Goal: Task Accomplishment & Management: Use online tool/utility

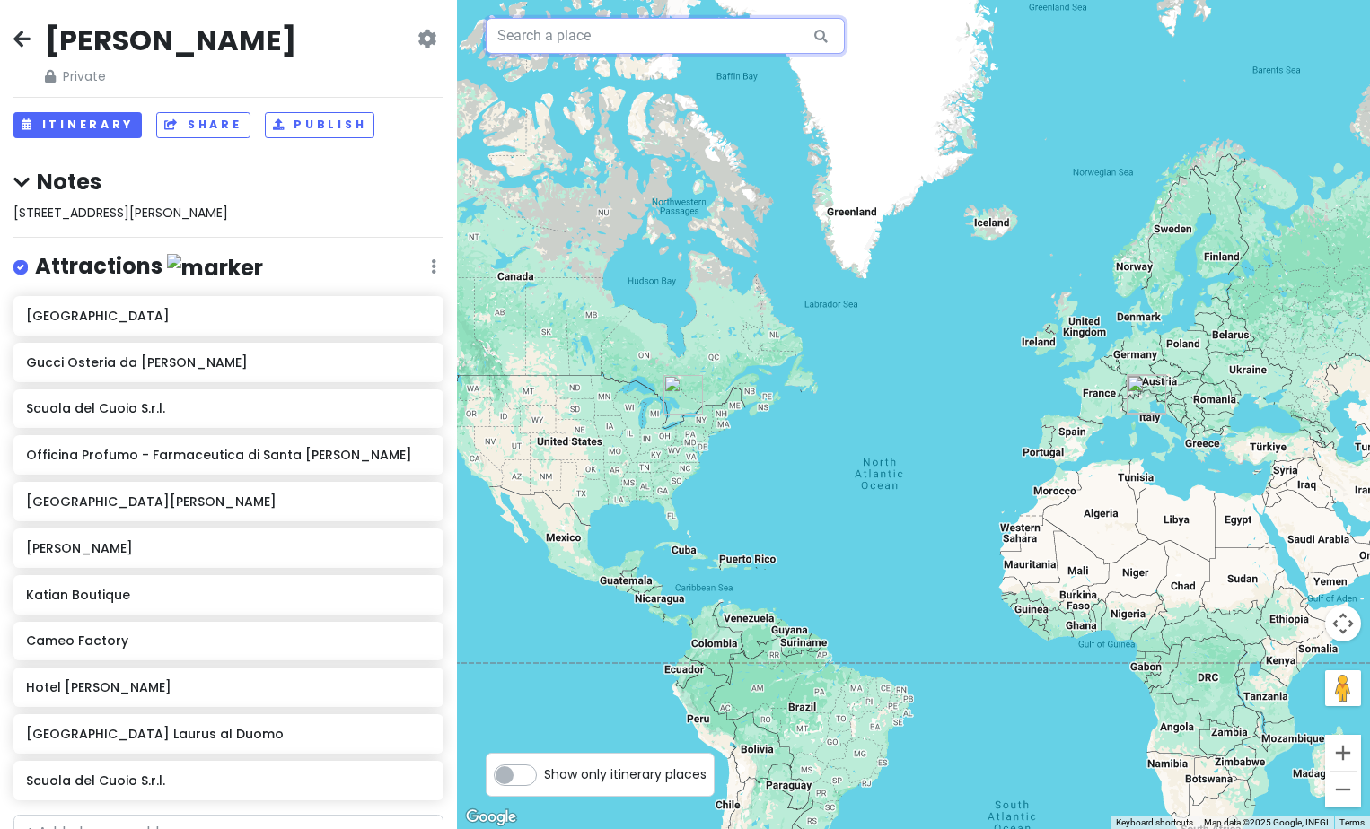
click at [689, 36] on input "text" at bounding box center [665, 36] width 359 height 36
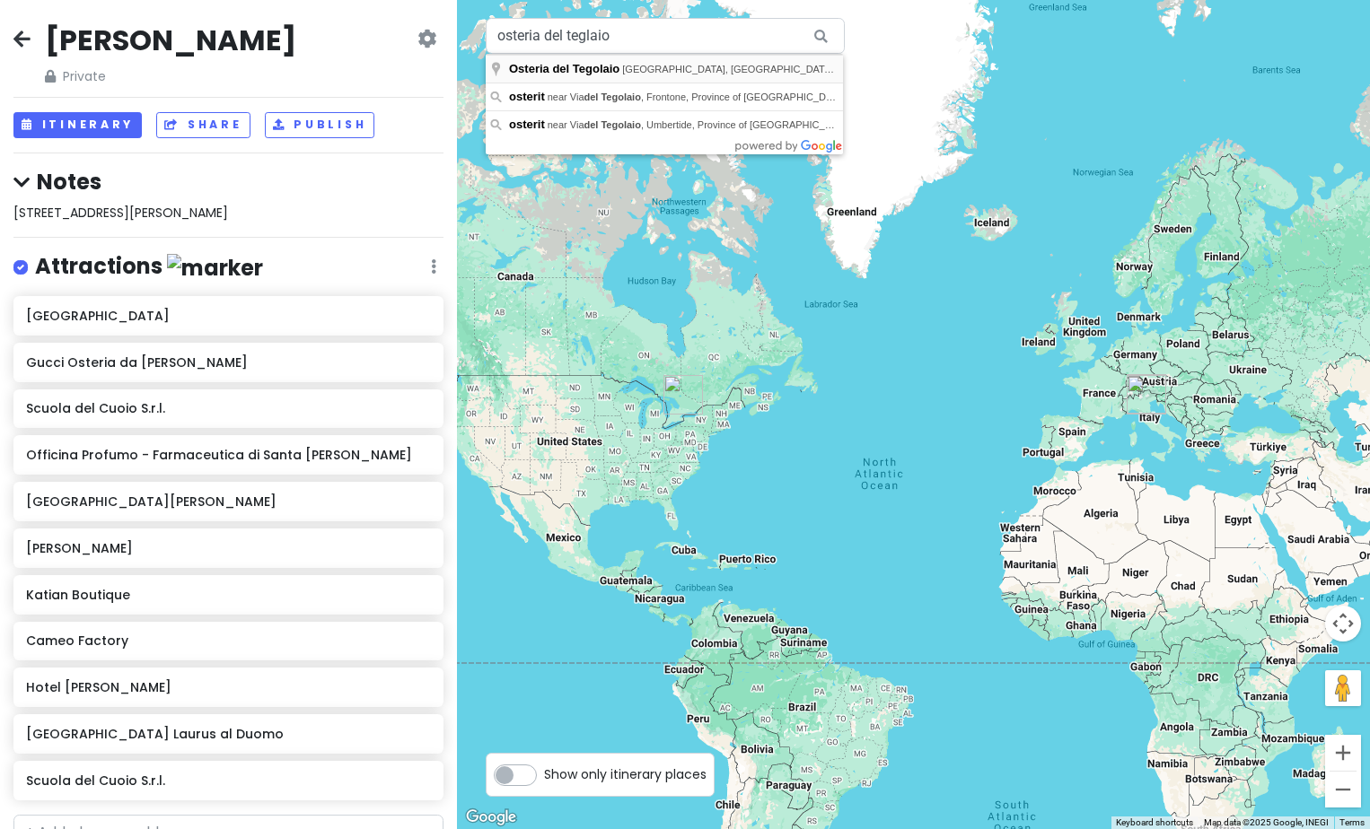
type input "Osteria del Tegolaio, [GEOGRAPHIC_DATA], [GEOGRAPHIC_DATA], [GEOGRAPHIC_DATA] o…"
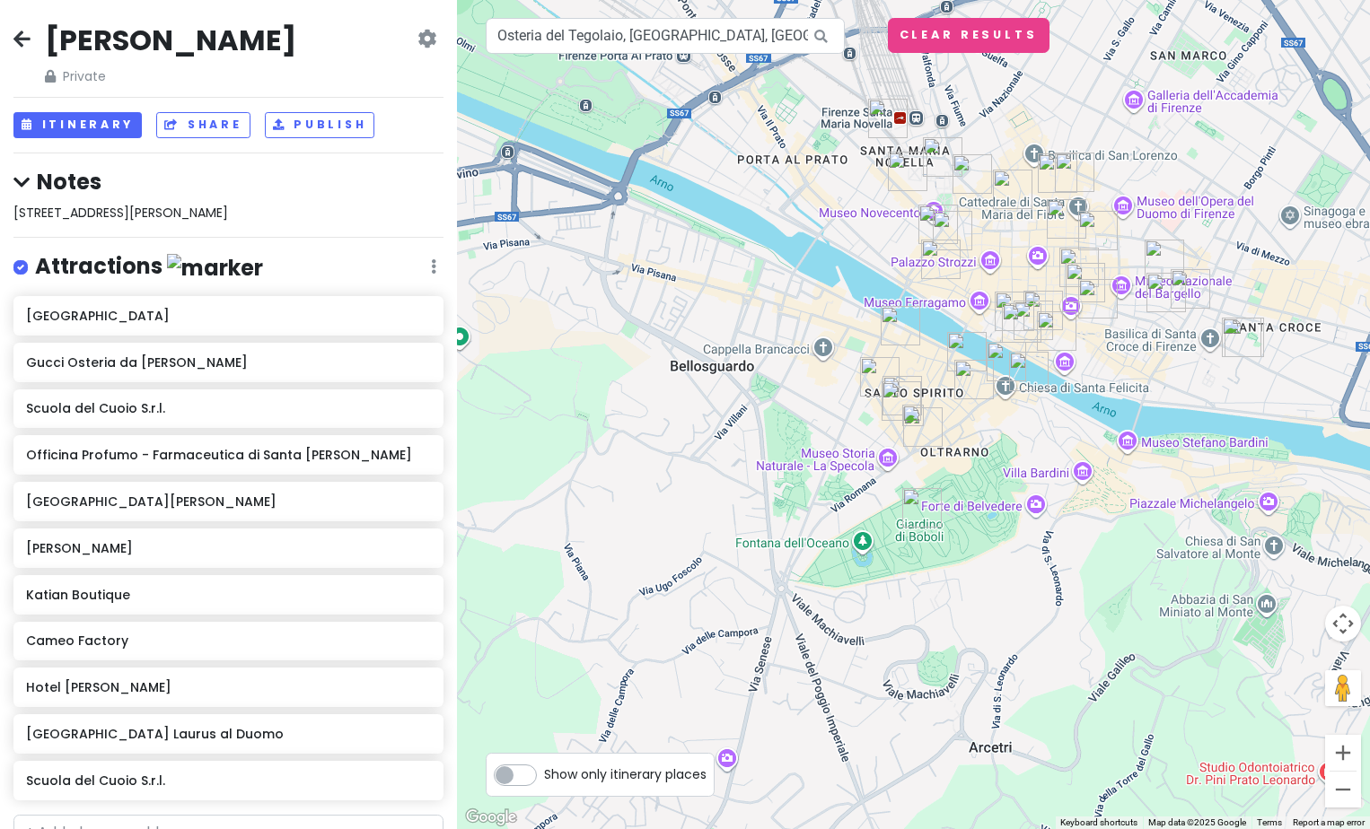
click at [824, 27] on icon at bounding box center [821, 36] width 40 height 37
click at [665, 218] on div at bounding box center [913, 414] width 913 height 829
click at [910, 417] on img at bounding box center [913, 416] width 22 height 22
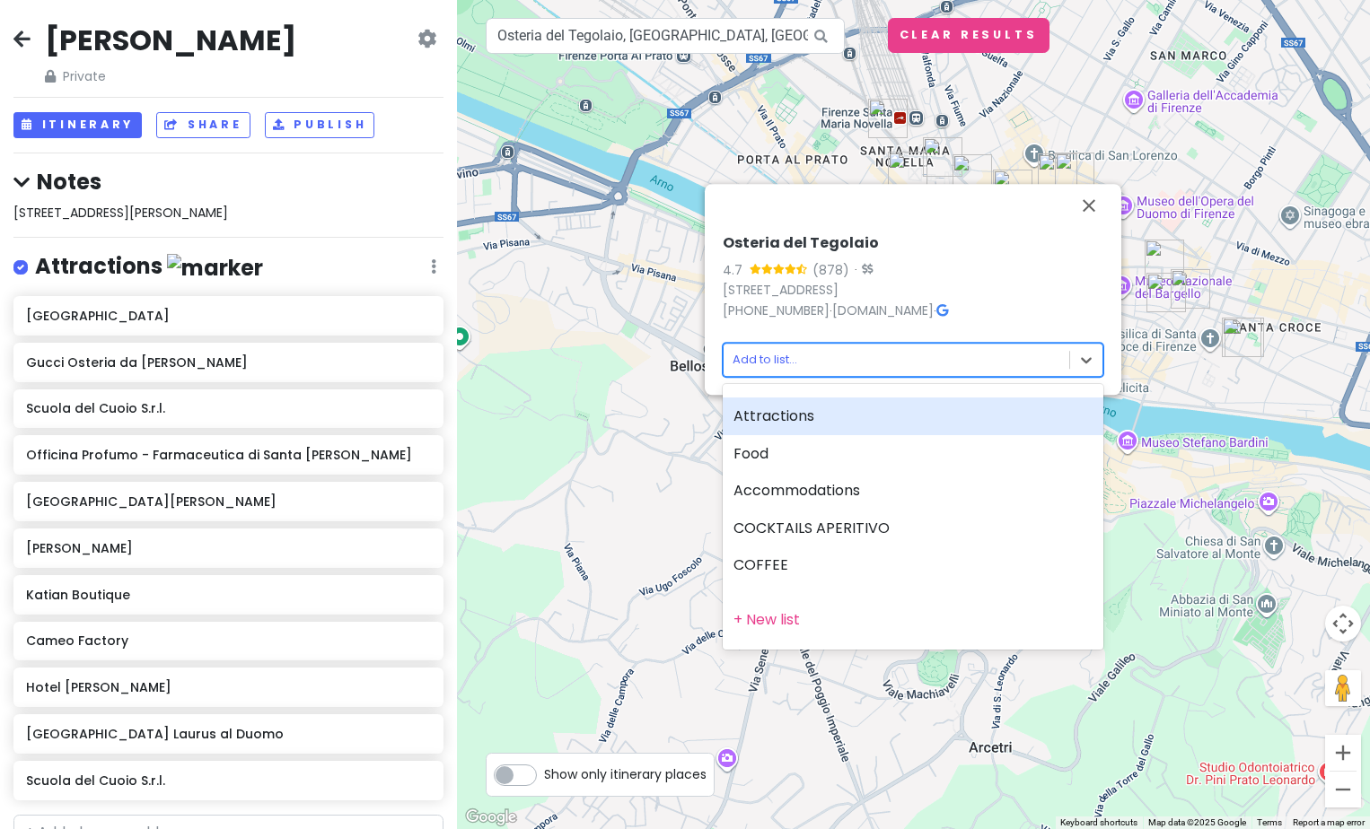
click at [859, 360] on body "[PERSON_NAME] Trip Private Change Dates Make a Copy Delete Trip Give Feedback 💡…" at bounding box center [685, 414] width 1370 height 829
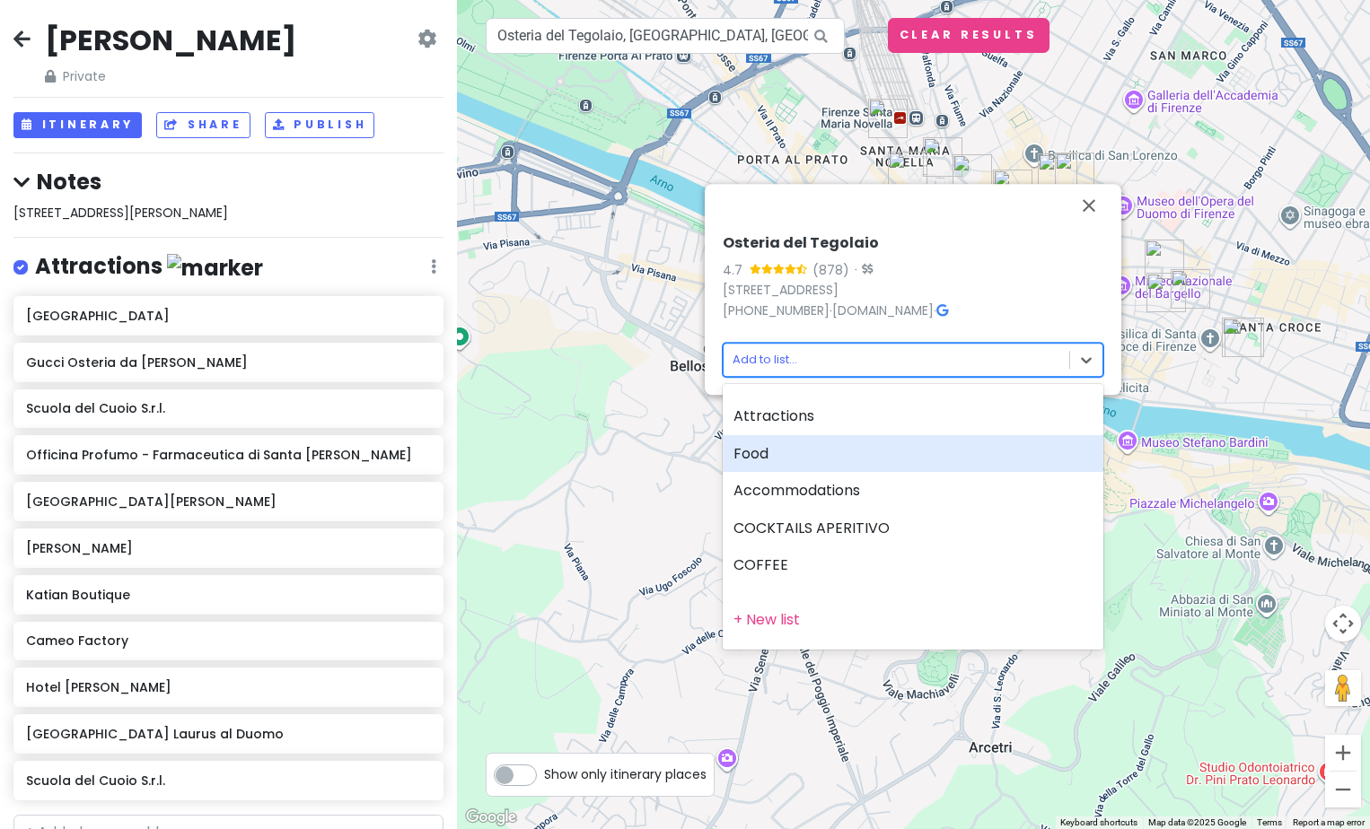
click at [816, 448] on div "Food" at bounding box center [913, 454] width 381 height 38
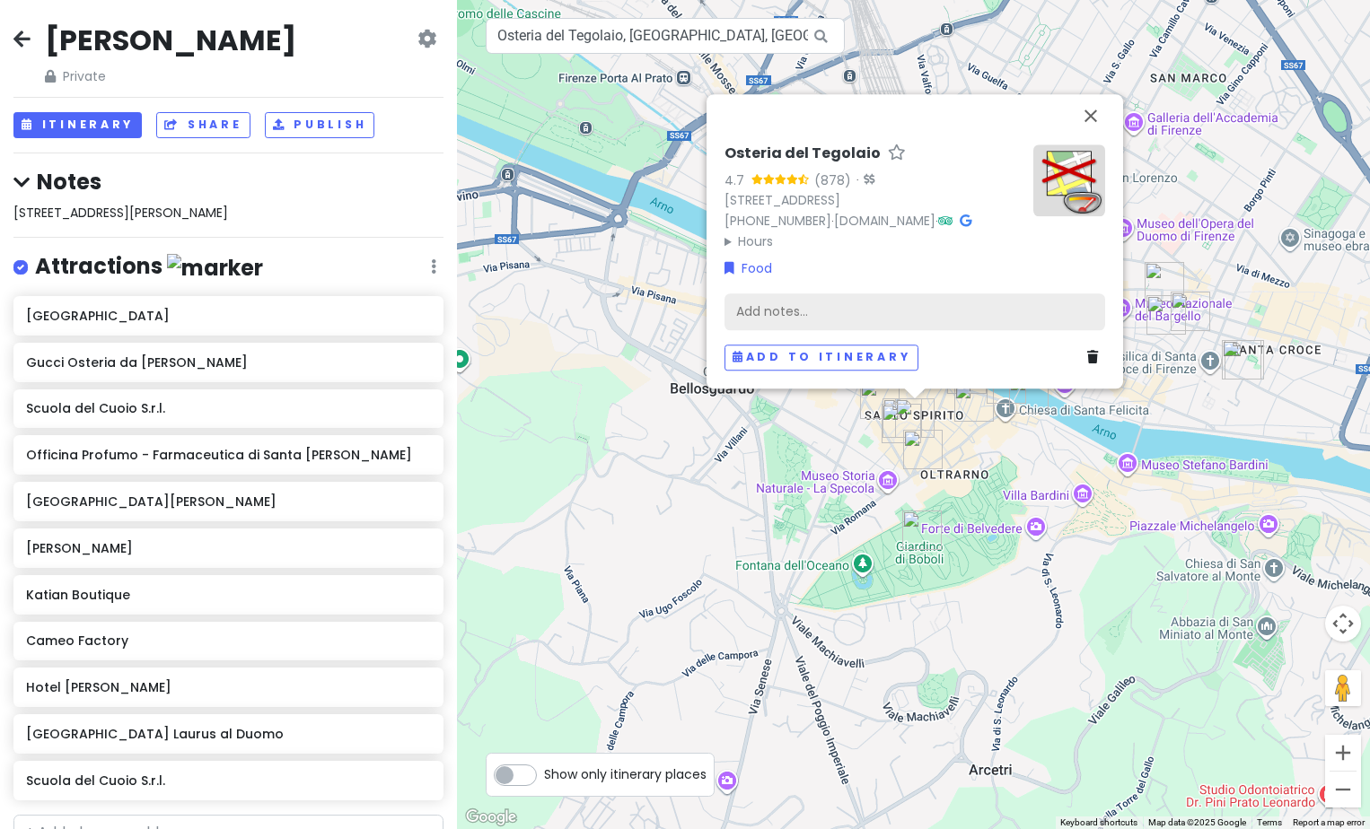
click at [786, 309] on div "Add notes..." at bounding box center [914, 313] width 381 height 38
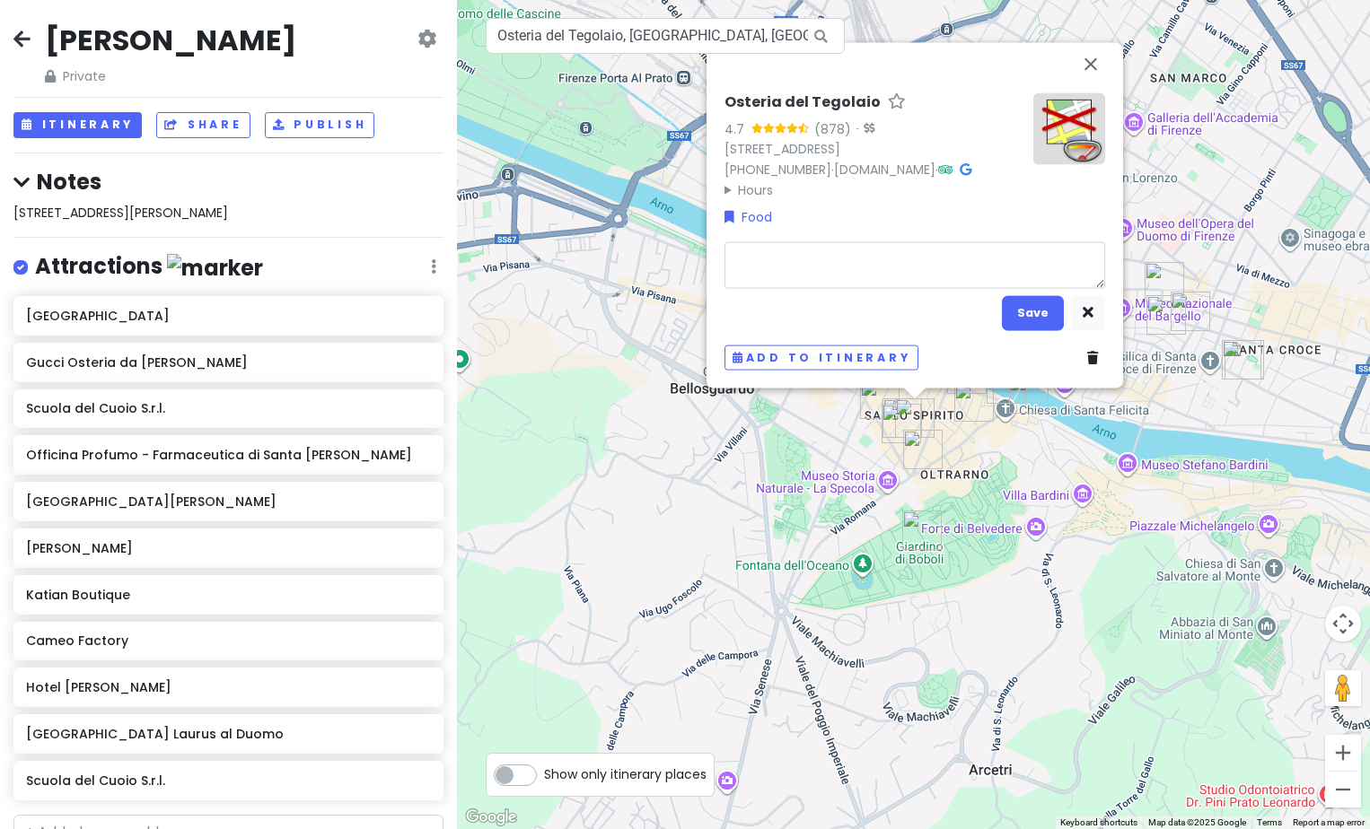
type textarea "x"
type textarea "c"
type textarea "x"
type textarea "co"
type textarea "x"
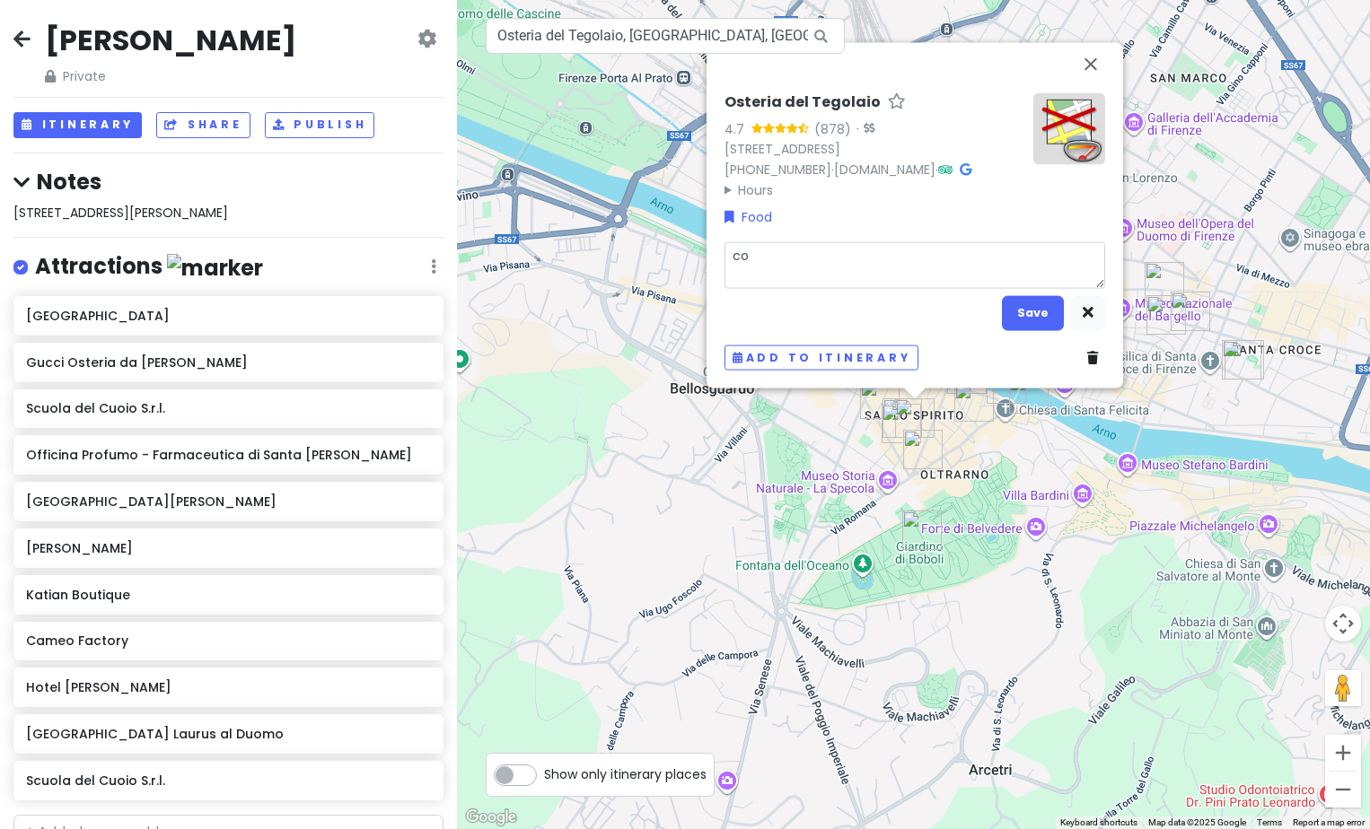
type textarea "coc"
type textarea "x"
type textarea "cock"
type textarea "x"
type textarea "cockt"
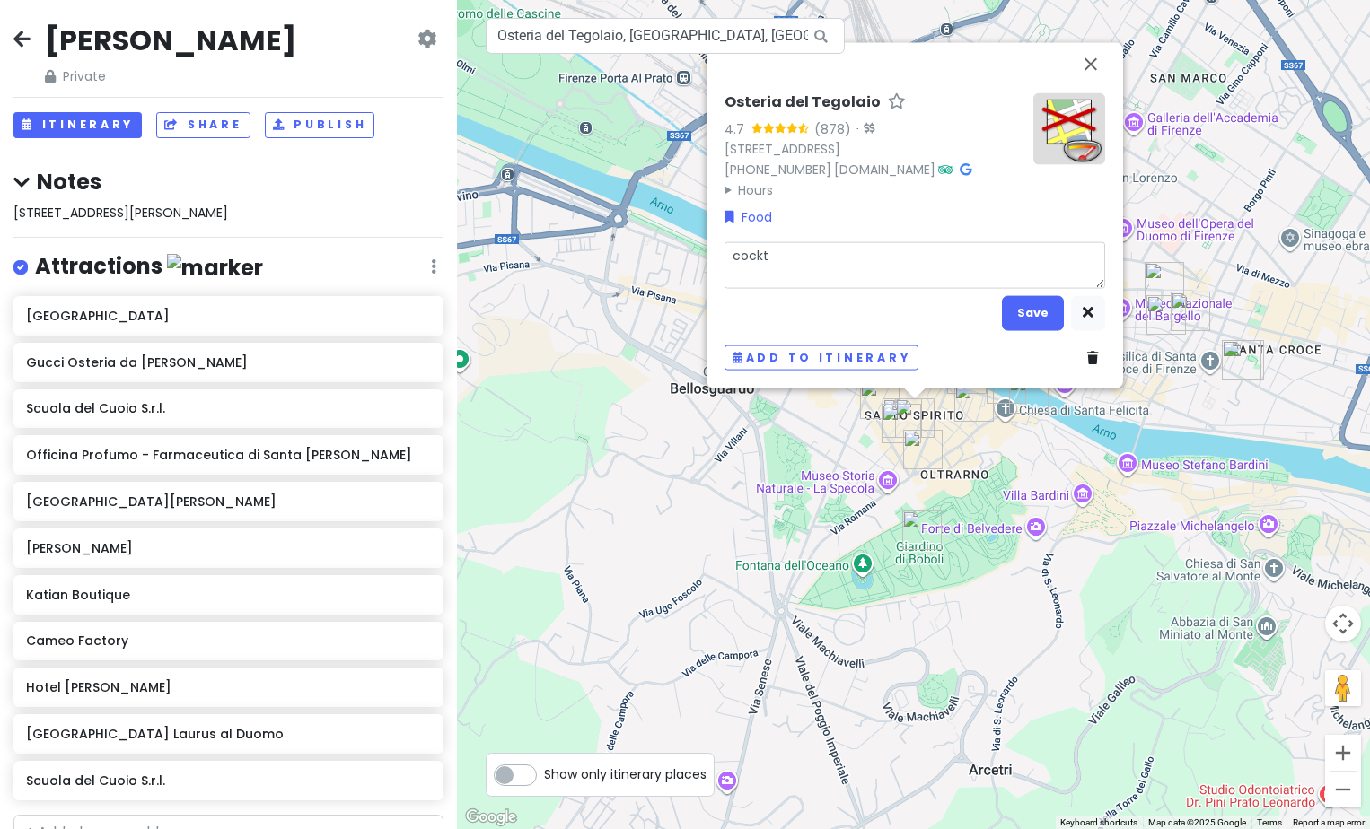
type textarea "x"
type textarea "cockta"
type textarea "x"
type textarea "cocktai"
type textarea "x"
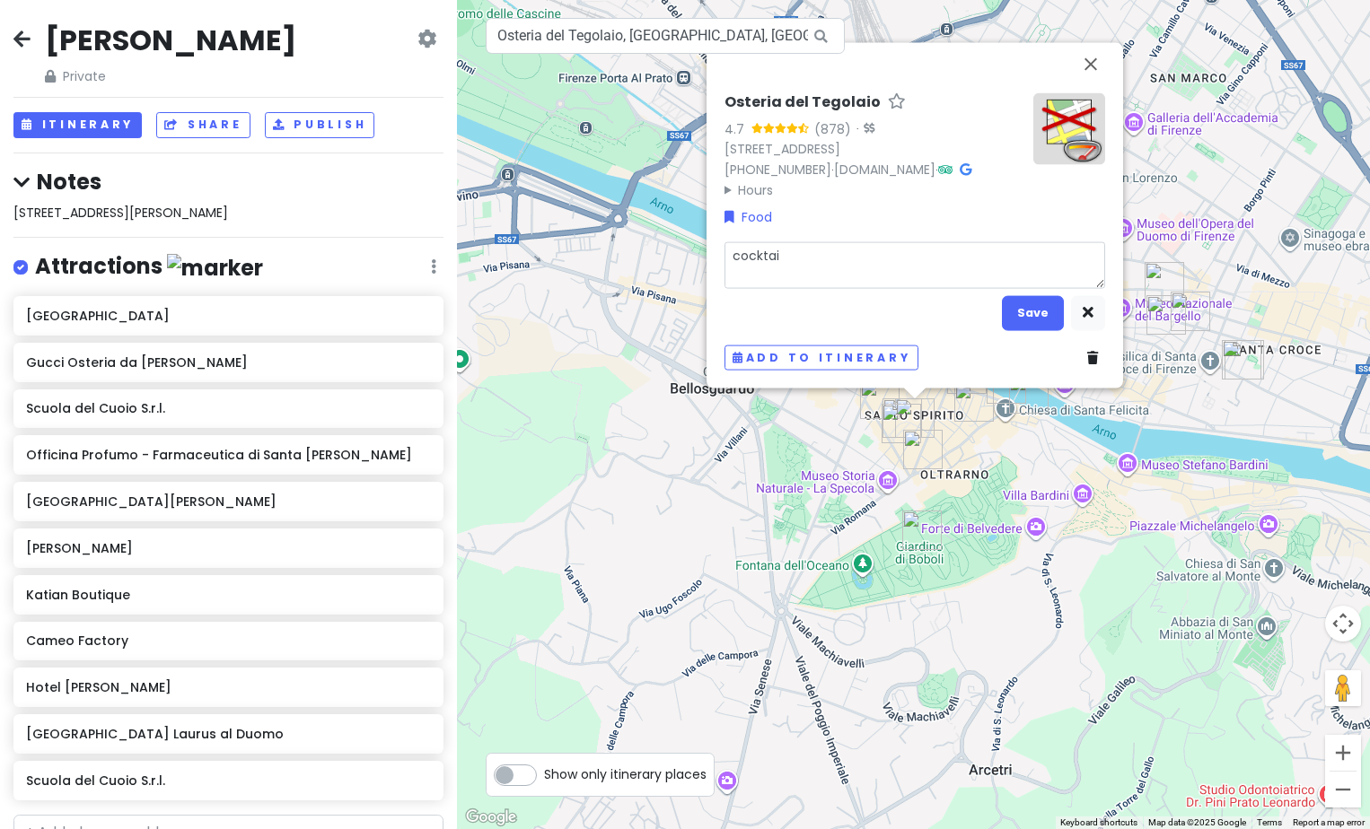
type textarea "cocktail"
type textarea "x"
type textarea "cocktails"
type textarea "x"
type textarea "cocktails"
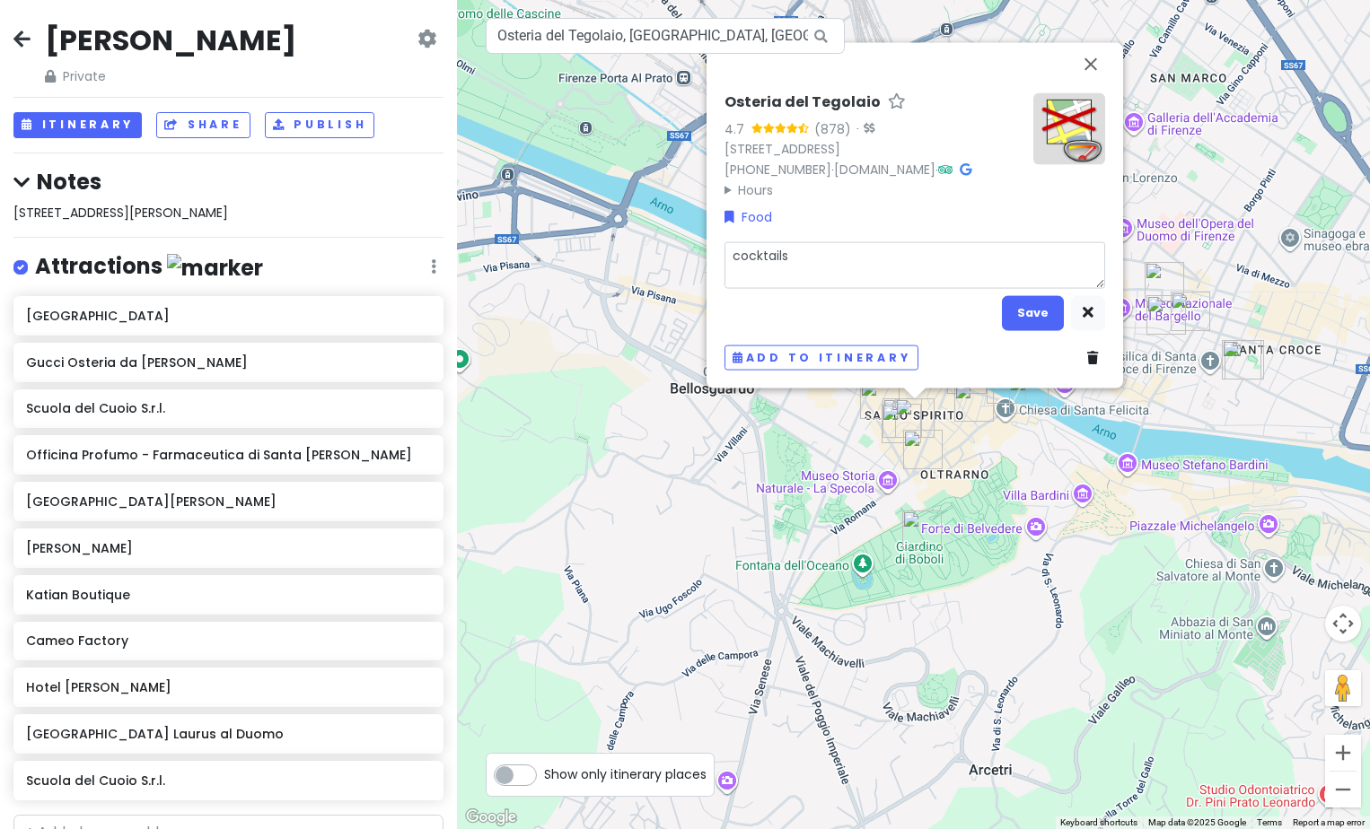
type textarea "x"
type textarea "cocktails t"
type textarea "x"
type textarea "cocktails to"
type textarea "x"
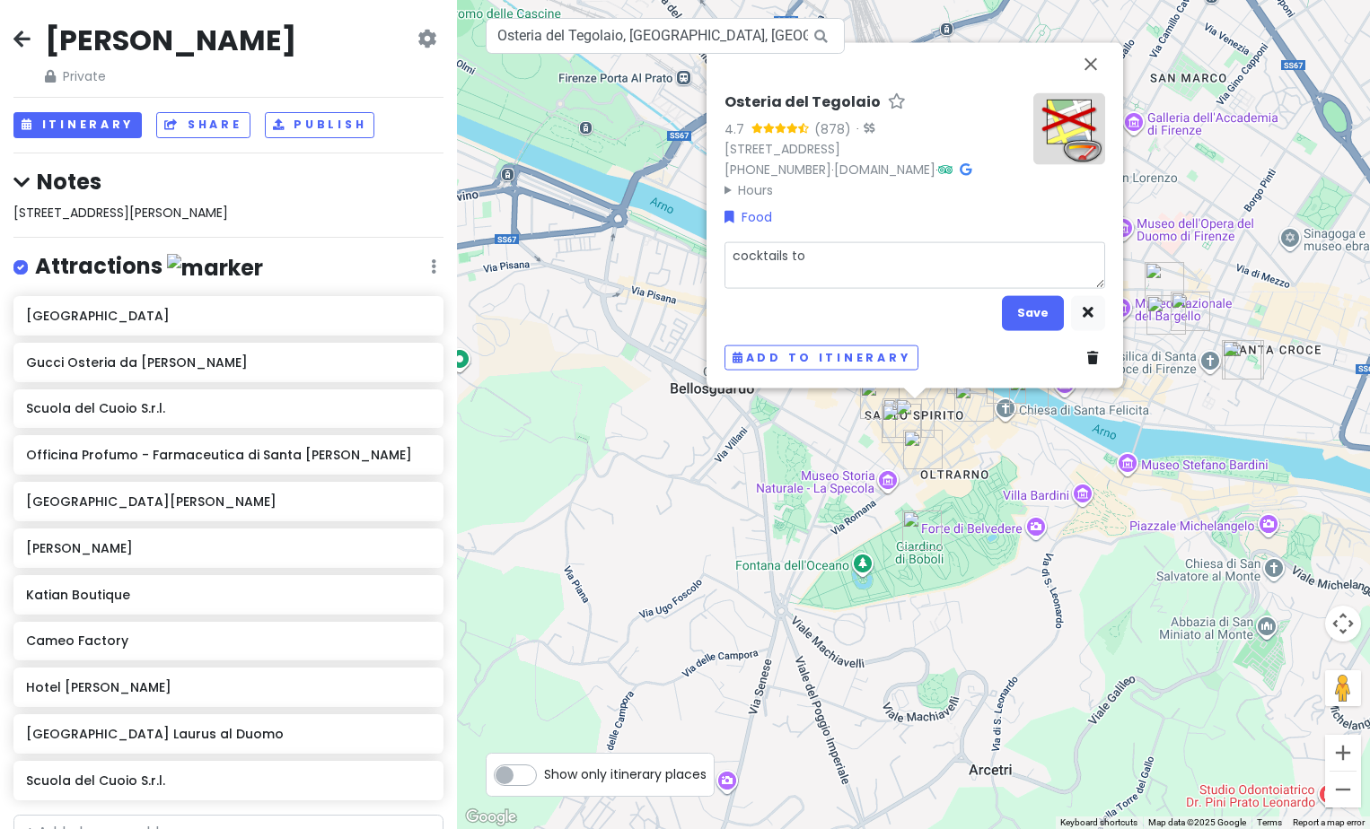
type textarea "cocktails too"
type textarea "x"
type textarea "cocktails too"
click at [1029, 311] on button "Save" at bounding box center [1033, 312] width 62 height 35
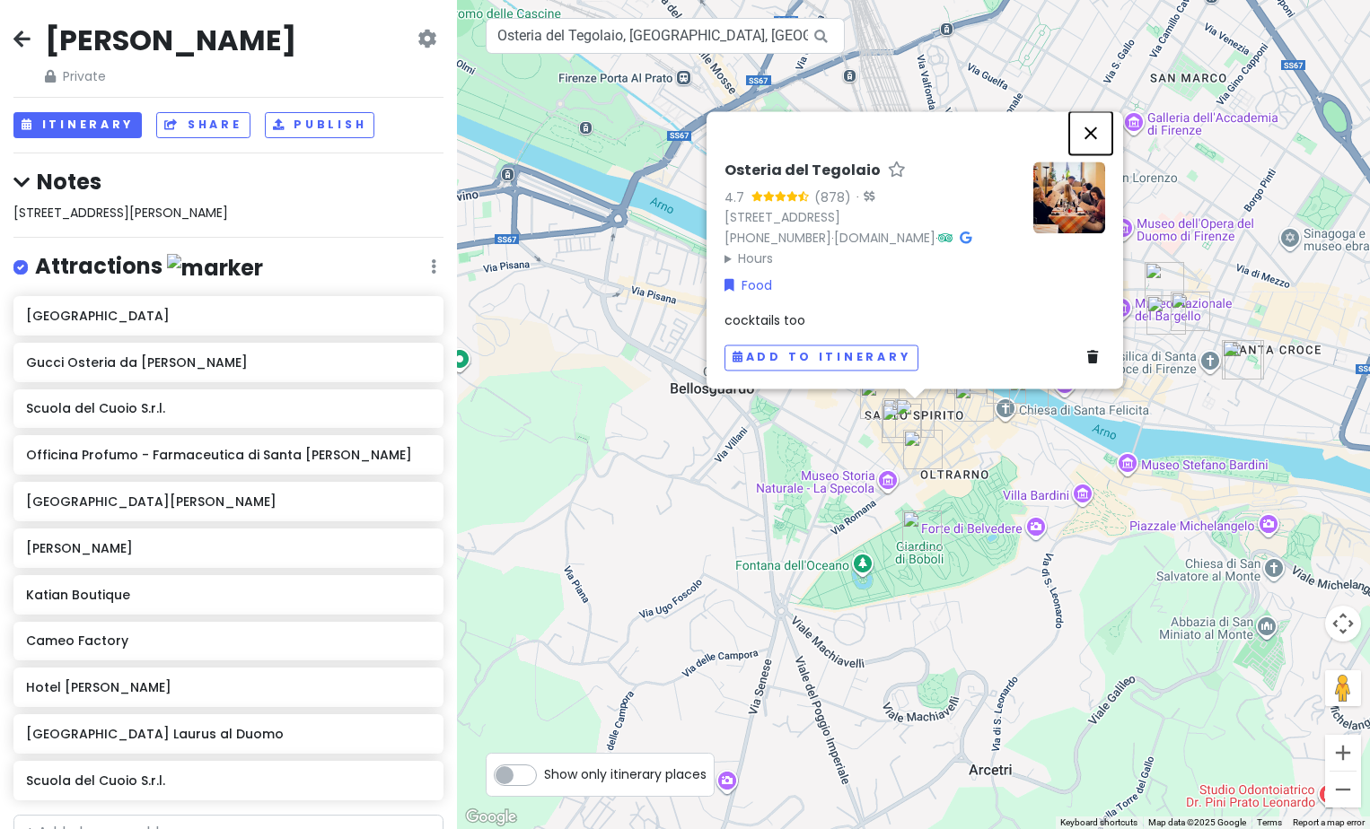
click at [1092, 111] on button "Close" at bounding box center [1090, 132] width 43 height 43
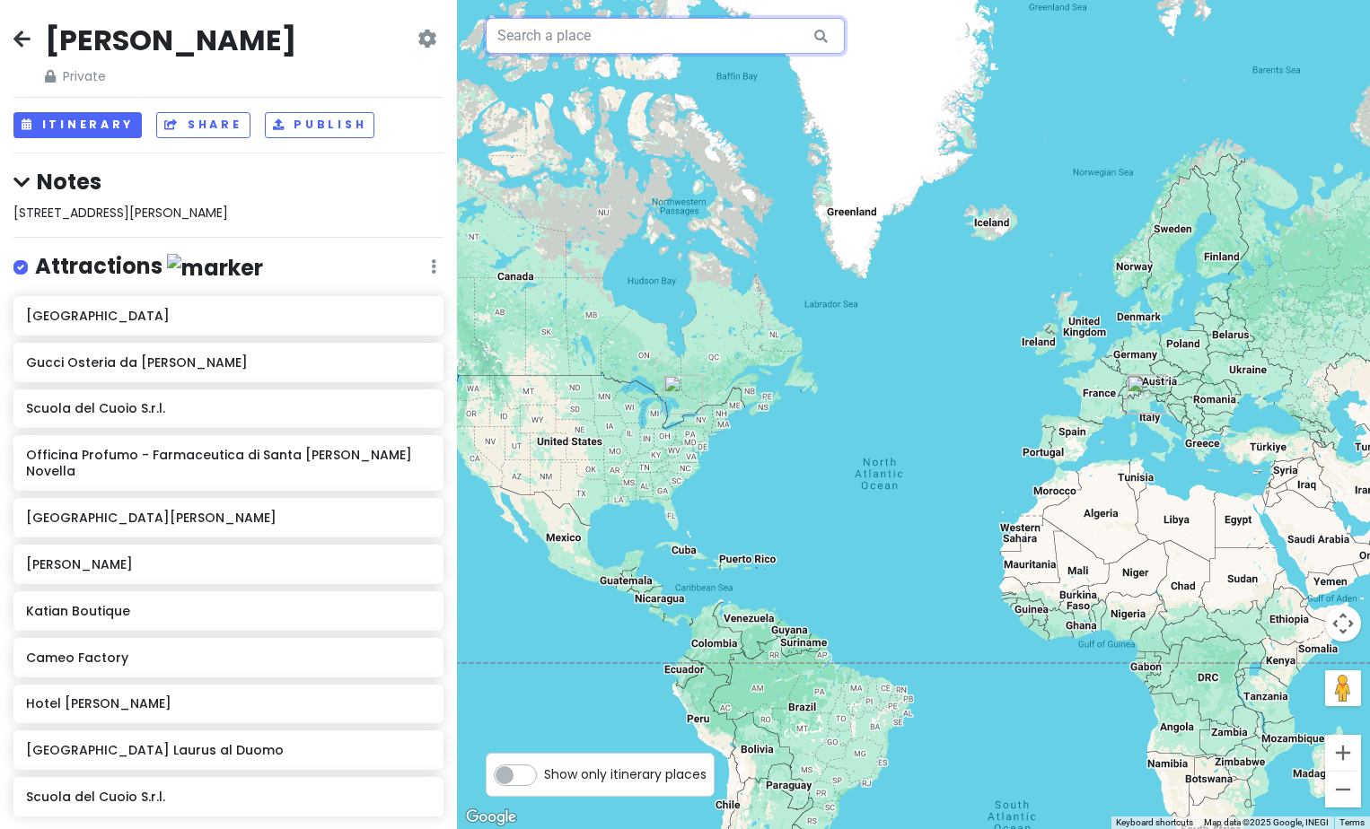
click at [596, 31] on input "text" at bounding box center [665, 36] width 359 height 36
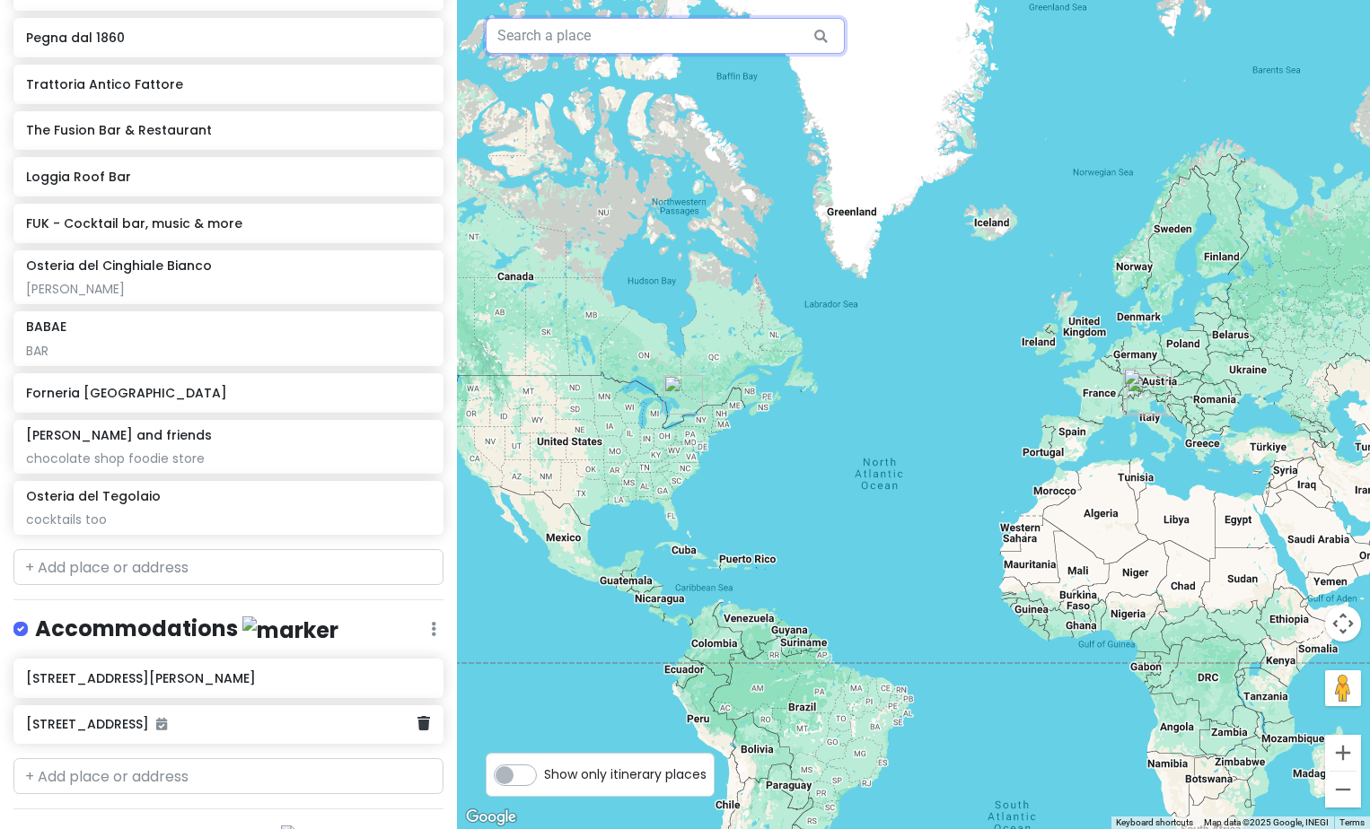
scroll to position [1526, 0]
